Goal: Communication & Community: Answer question/provide support

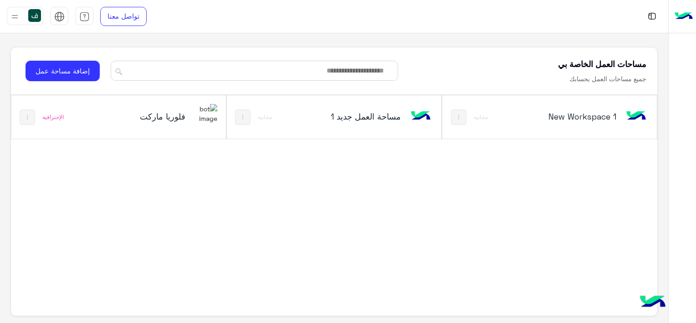
click at [197, 129] on div "فلوريا ماركت" at bounding box center [158, 117] width 118 height 26
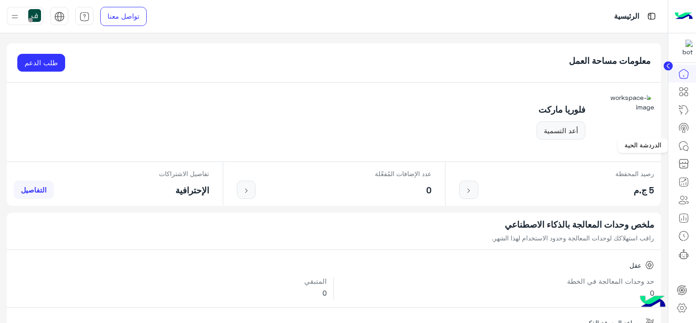
click at [688, 140] on icon at bounding box center [684, 145] width 11 height 11
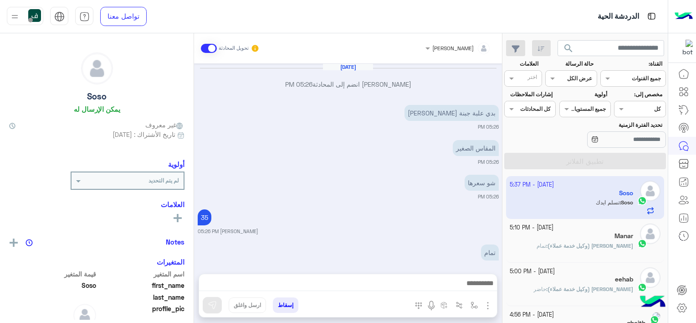
scroll to position [469, 0]
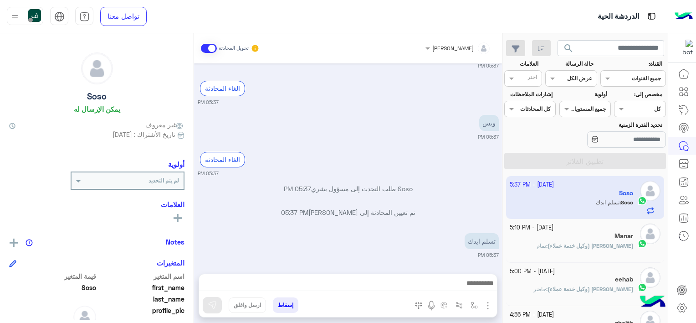
click at [572, 225] on div "[DATE] - 5:10 PM" at bounding box center [572, 227] width 124 height 9
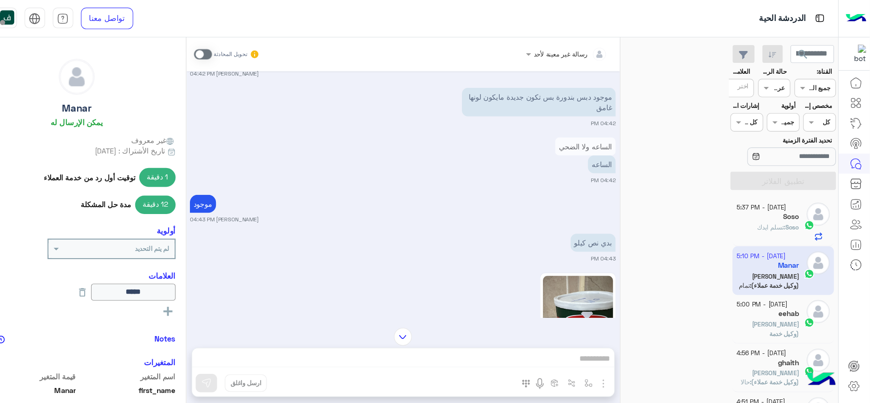
scroll to position [668, 0]
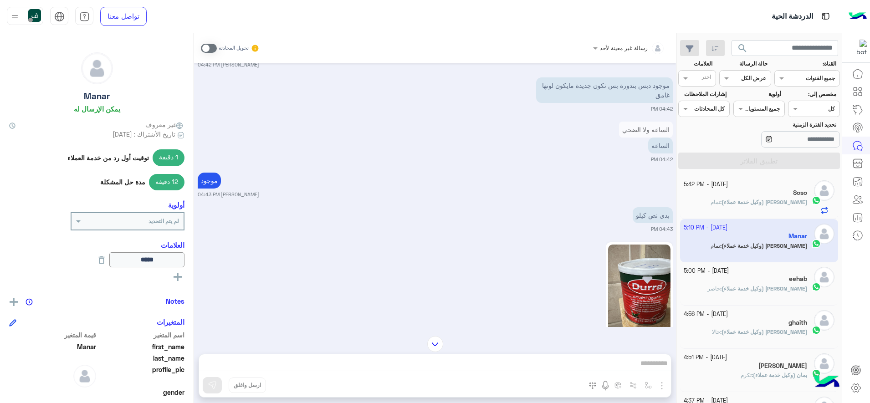
click at [623, 282] on img at bounding box center [639, 300] width 62 height 111
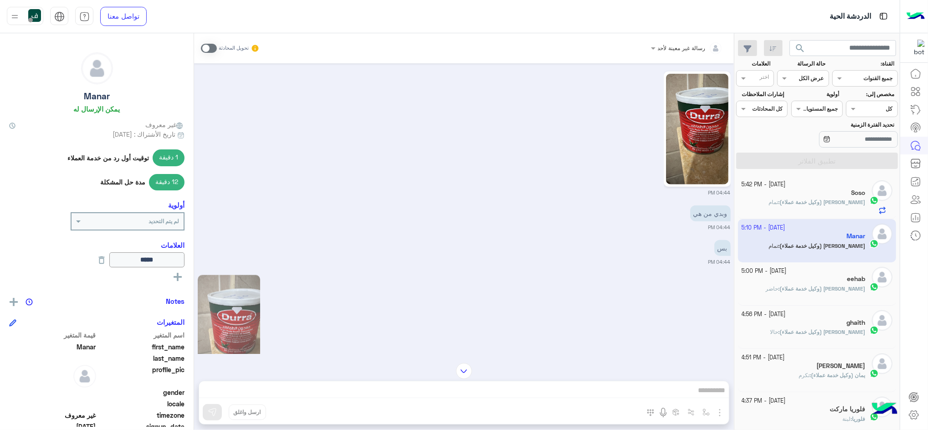
scroll to position [778, 0]
